Goal: Task Accomplishment & Management: Complete application form

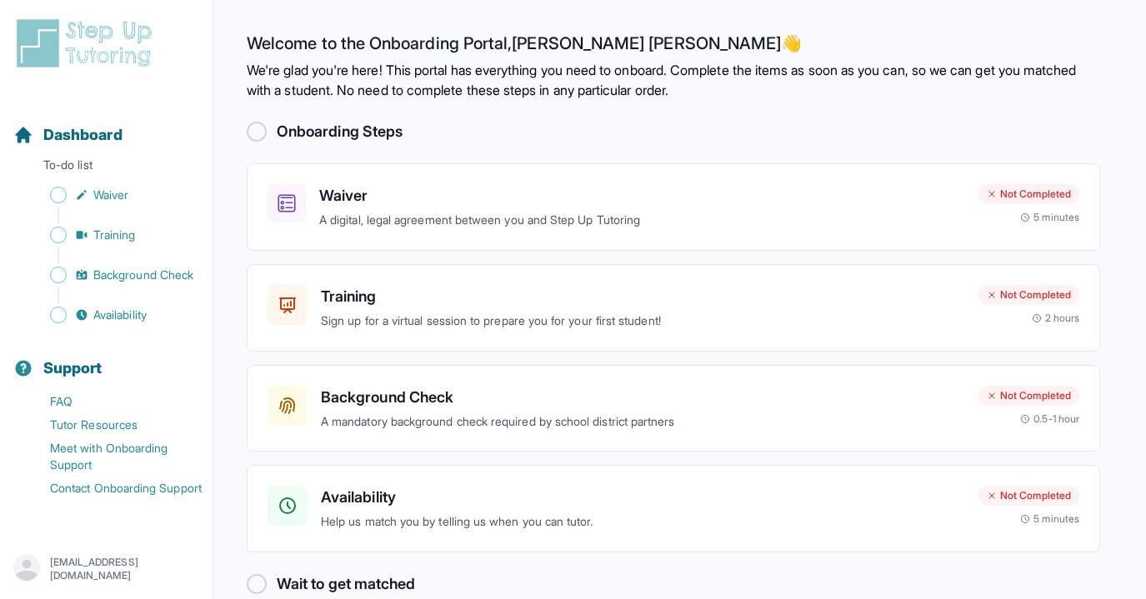
click at [761, 98] on p "We're glad you're here! This portal has everything you need to onboard. Complet…" at bounding box center [673, 80] width 853 height 40
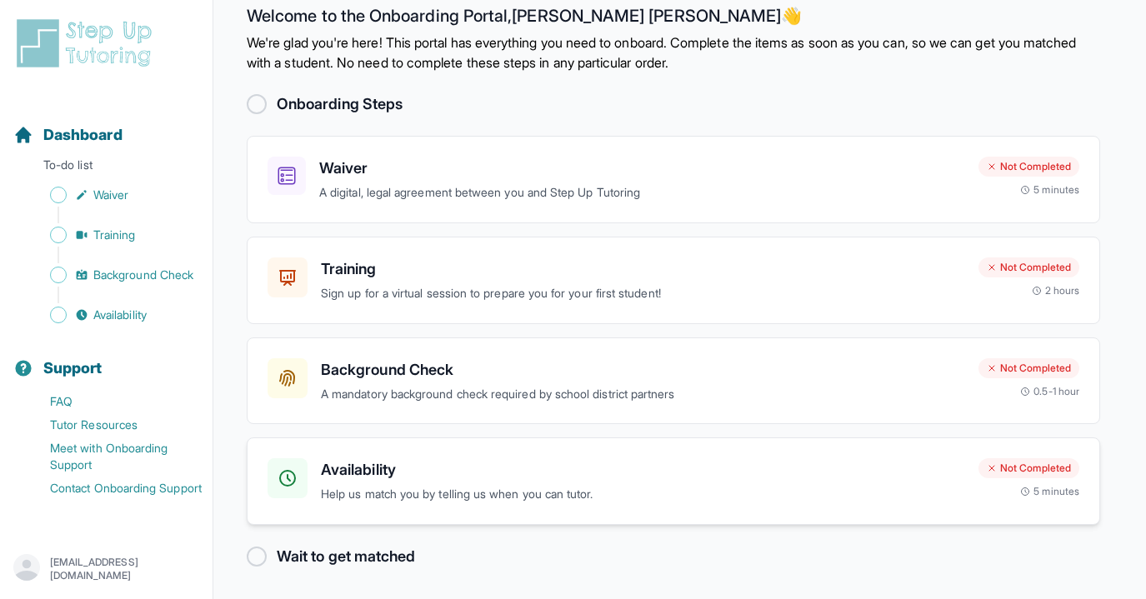
scroll to position [30, 0]
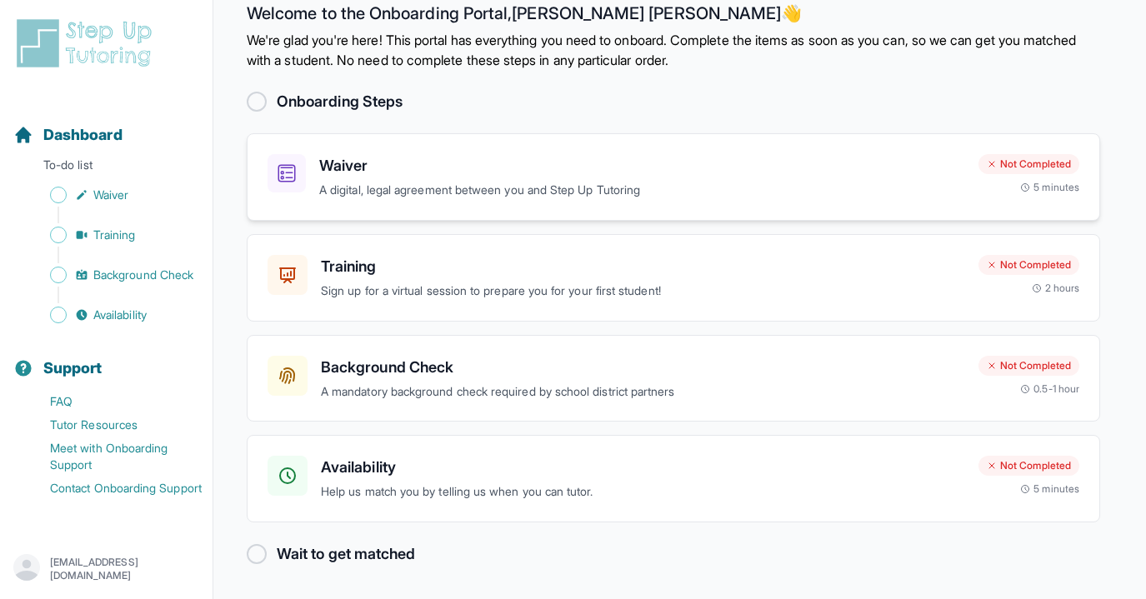
click at [495, 179] on div "Waiver A digital, legal agreement between you and Step Up Tutoring" at bounding box center [642, 177] width 646 height 46
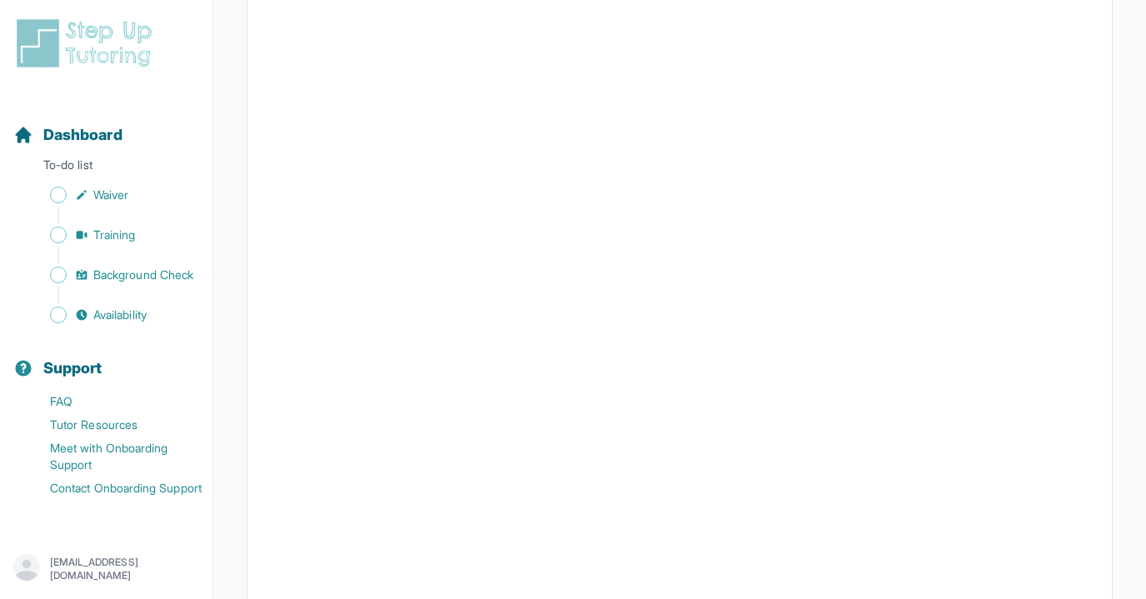
scroll to position [2657, 0]
click at [123, 240] on span "Training" at bounding box center [114, 235] width 43 height 17
click at [415, 532] on button "I can't make any of these dates" at bounding box center [360, 535] width 184 height 20
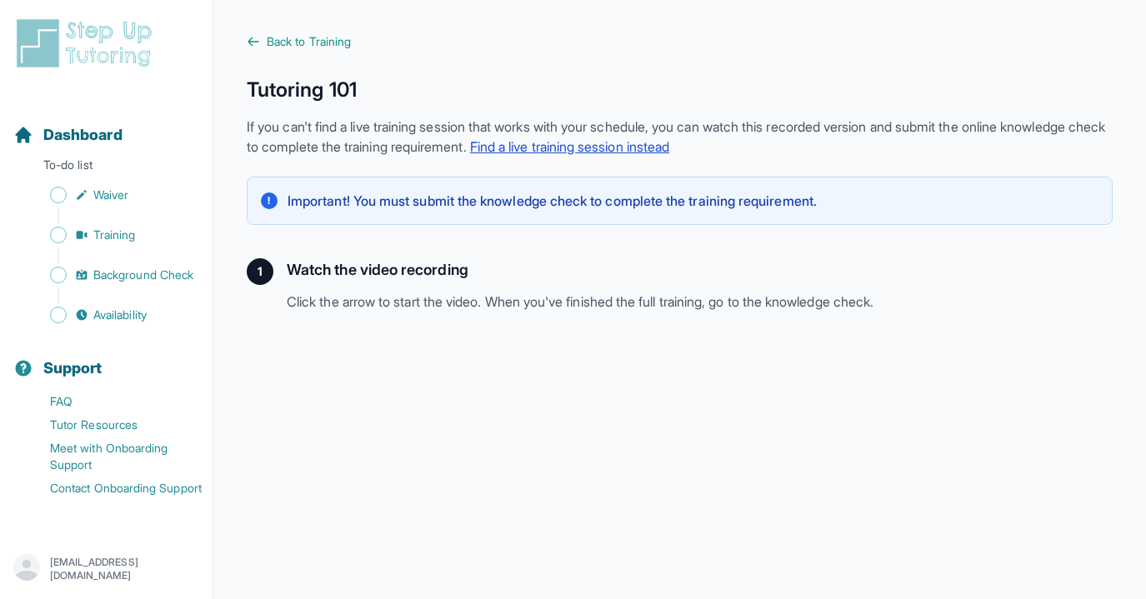
click at [670, 147] on link "Find a live training session instead" at bounding box center [570, 146] width 200 height 17
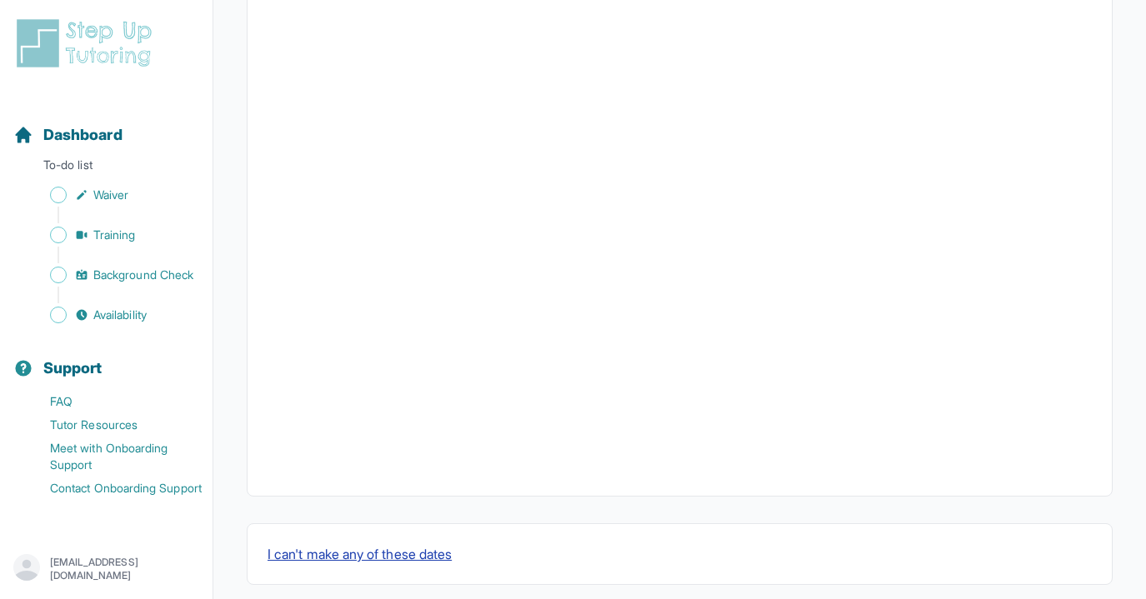
scroll to position [574, 0]
click at [398, 529] on button "I can't make any of these dates" at bounding box center [360, 535] width 184 height 20
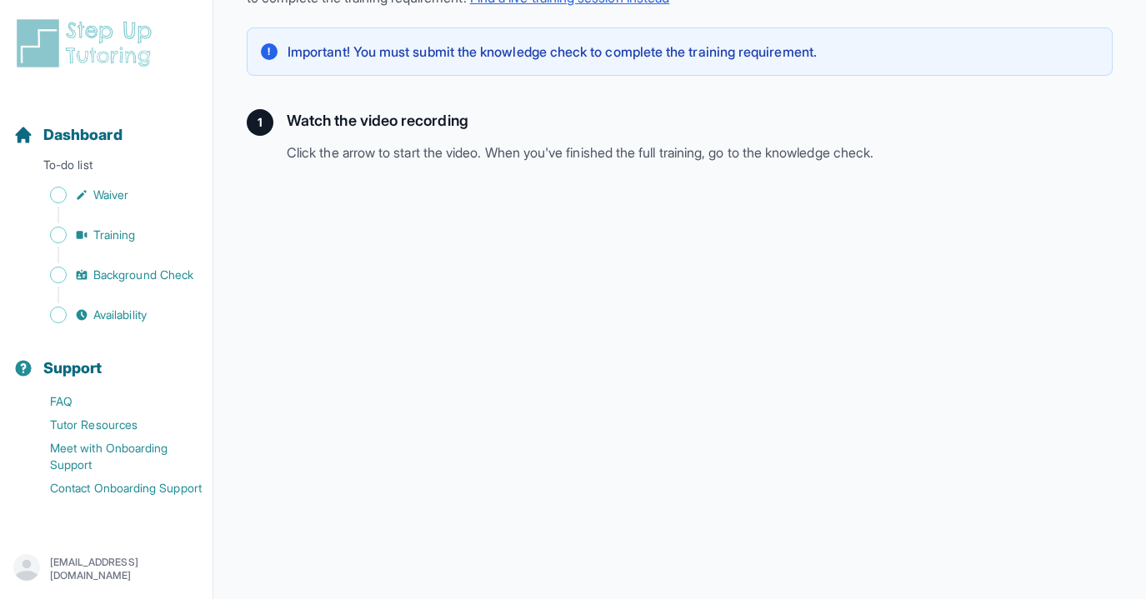
scroll to position [397, 0]
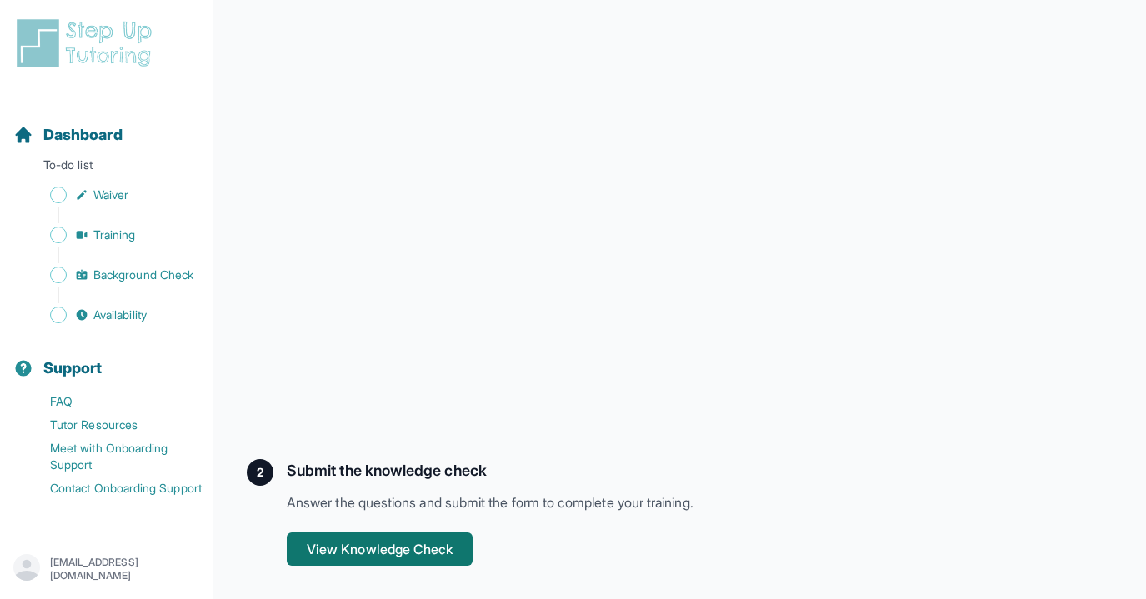
click at [422, 545] on button "View Knowledge Check" at bounding box center [380, 549] width 186 height 33
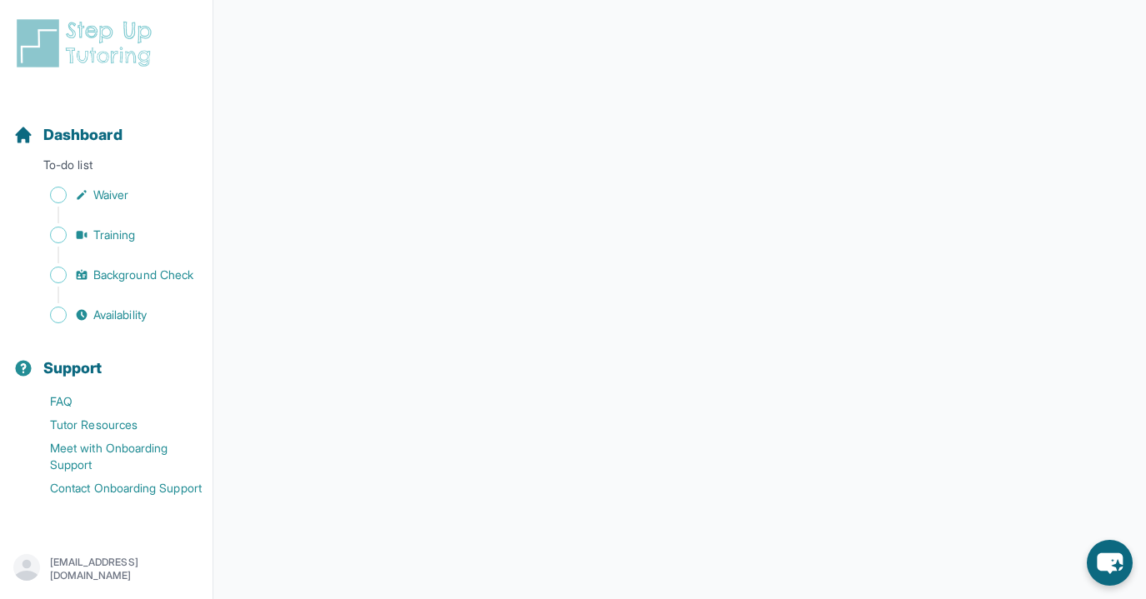
scroll to position [288, 0]
click at [128, 277] on span "Background Check" at bounding box center [143, 275] width 100 height 17
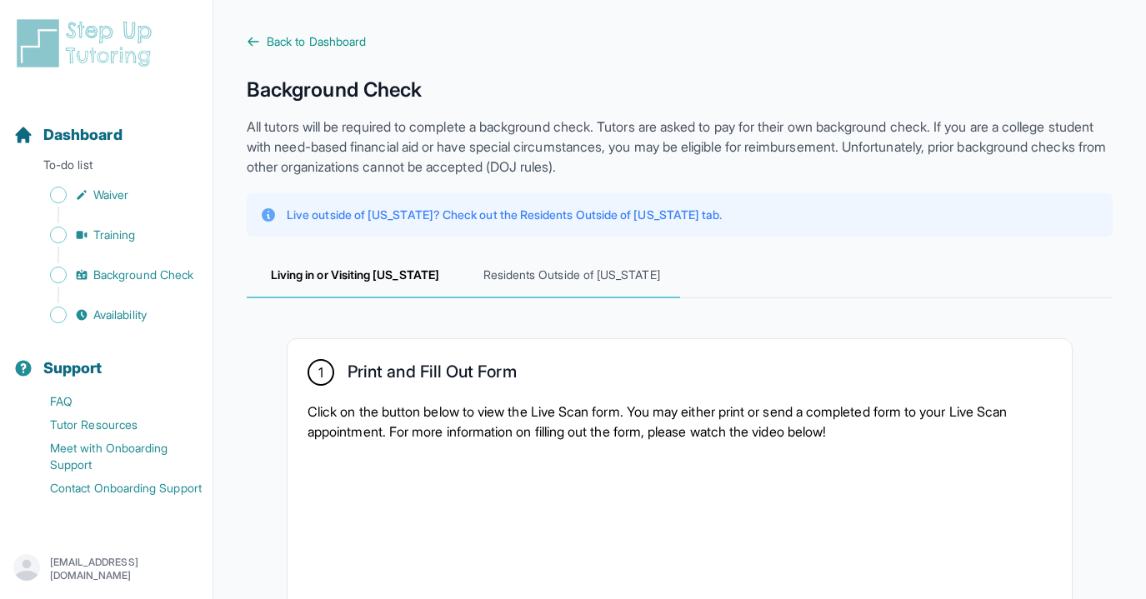
click at [568, 274] on span "Residents Outside of [US_STATE]" at bounding box center [571, 275] width 217 height 45
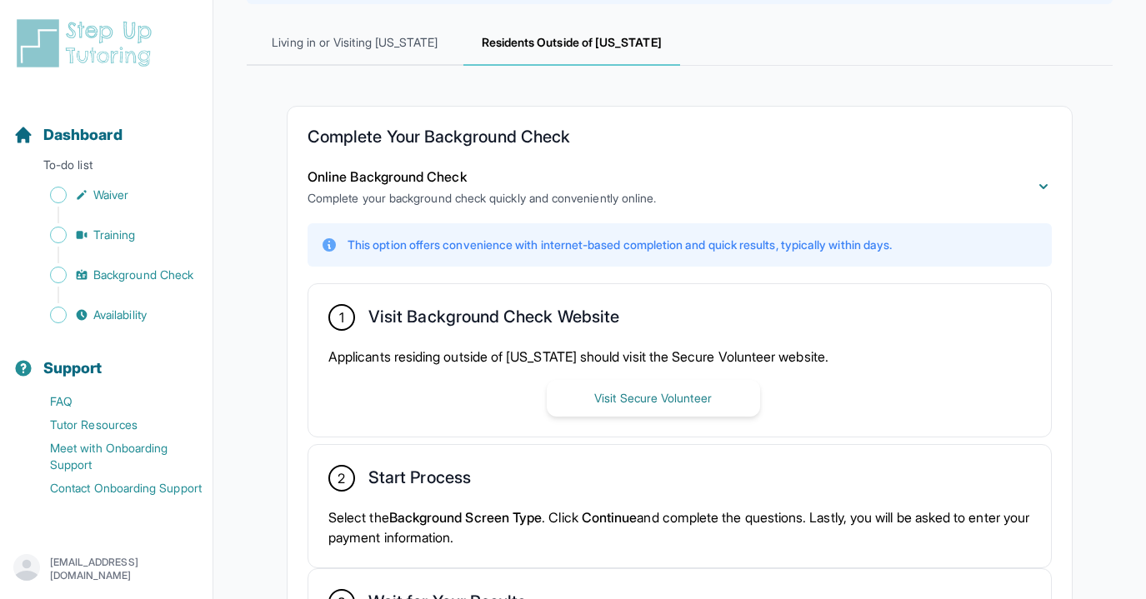
scroll to position [461, 0]
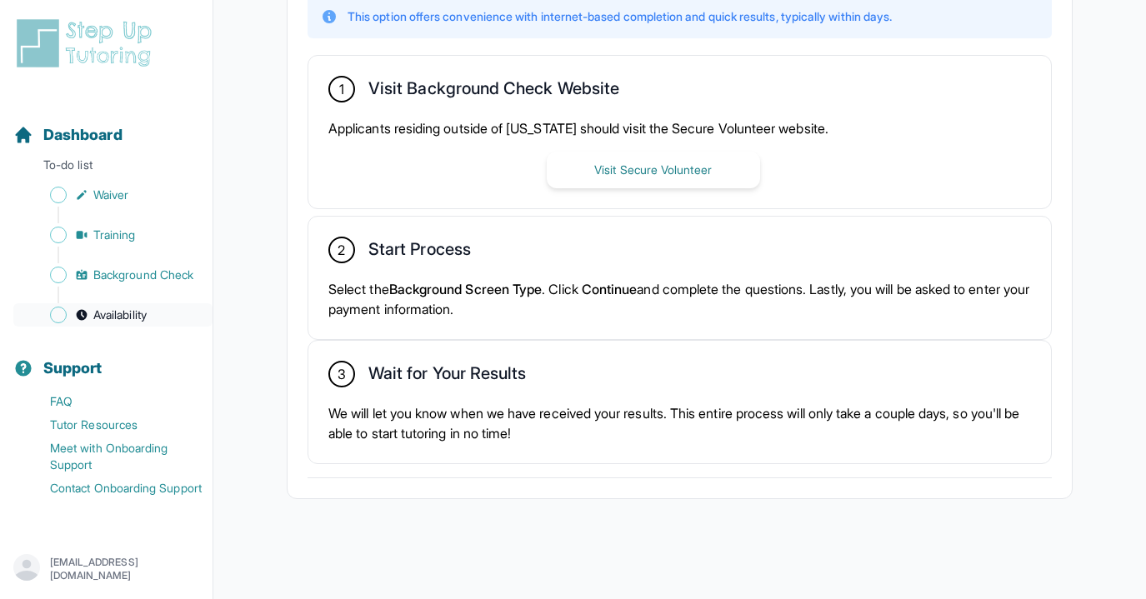
click at [128, 325] on link "Availability" at bounding box center [112, 314] width 199 height 23
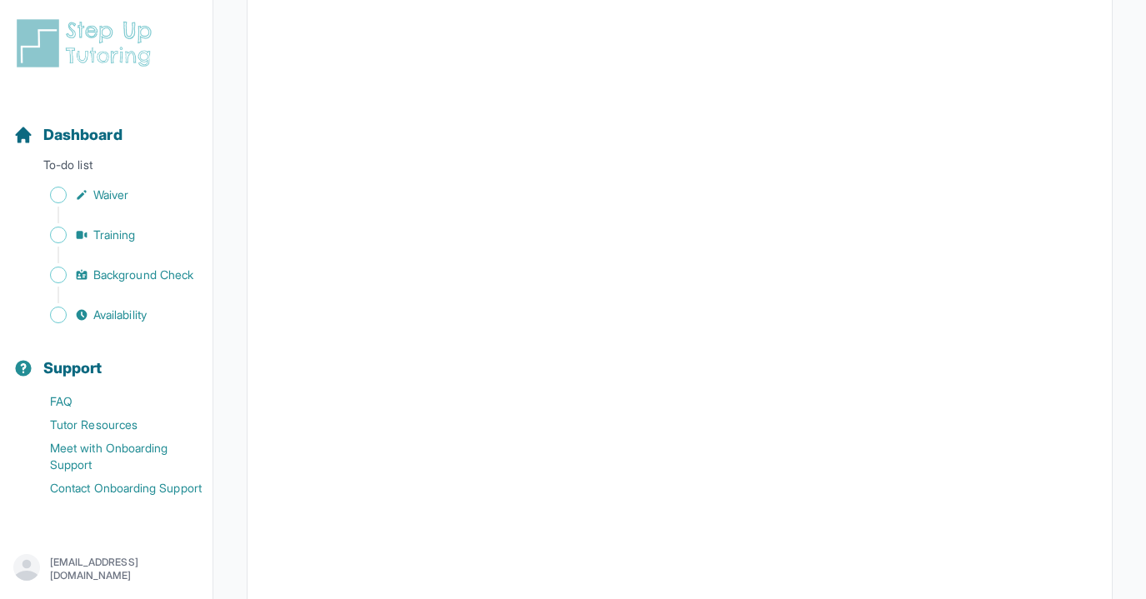
scroll to position [219, 0]
